Goal: Navigation & Orientation: Find specific page/section

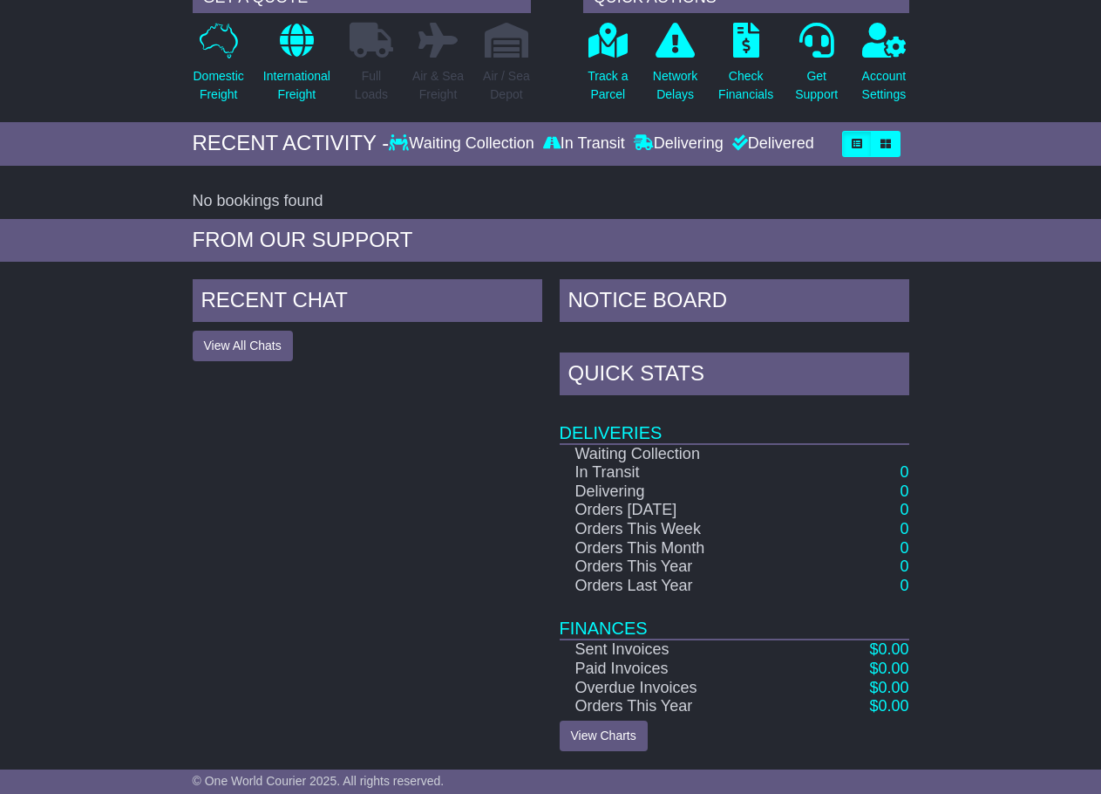
scroll to position [186, 0]
